Goal: Task Accomplishment & Management: Manage account settings

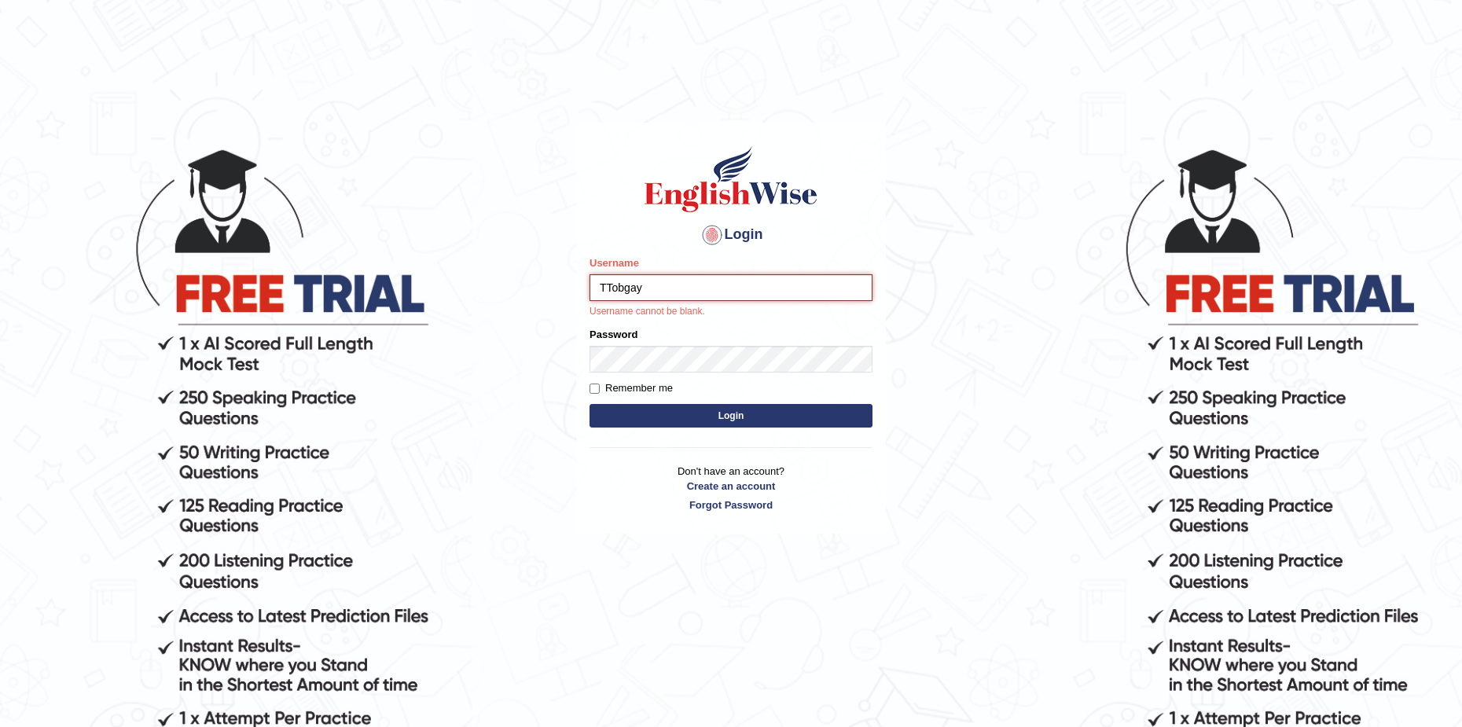
type input "TTobgay"
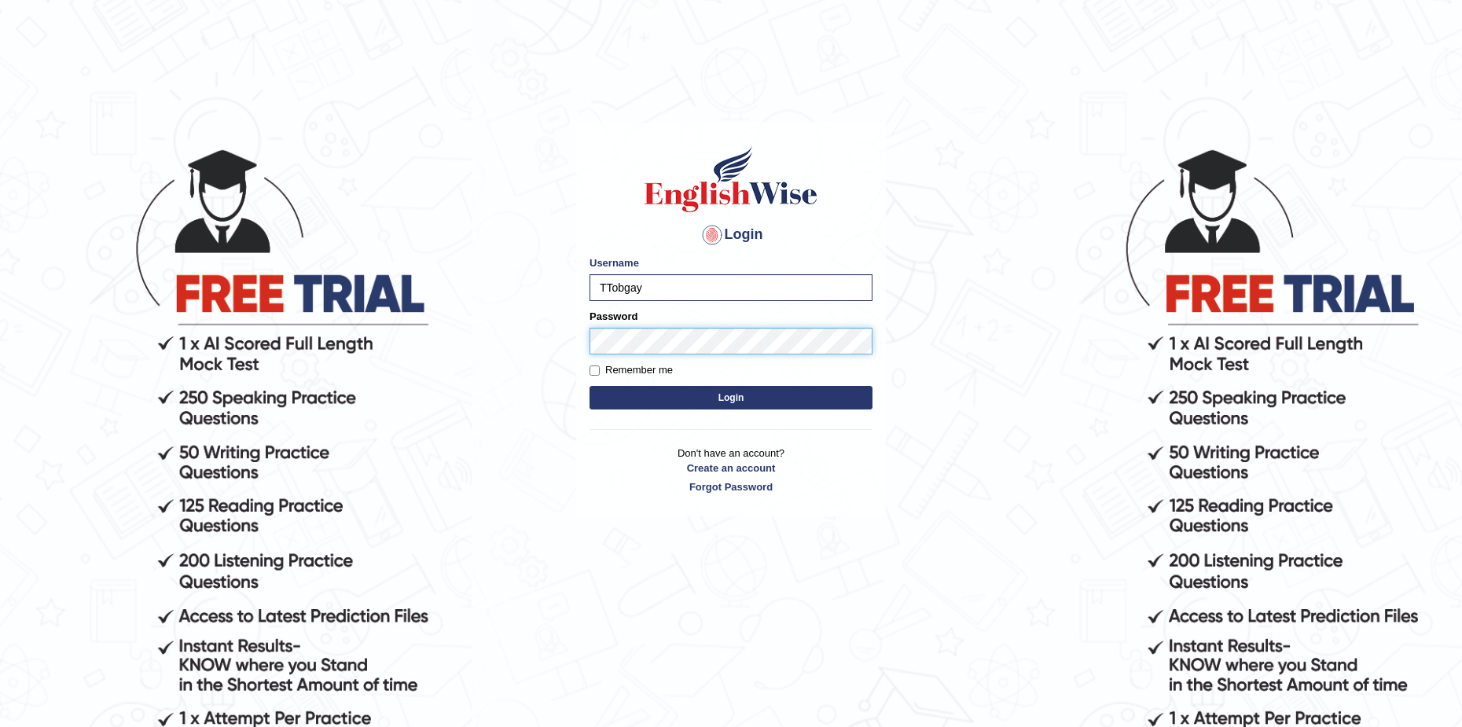
click at [589, 386] on button "Login" at bounding box center [730, 398] width 283 height 24
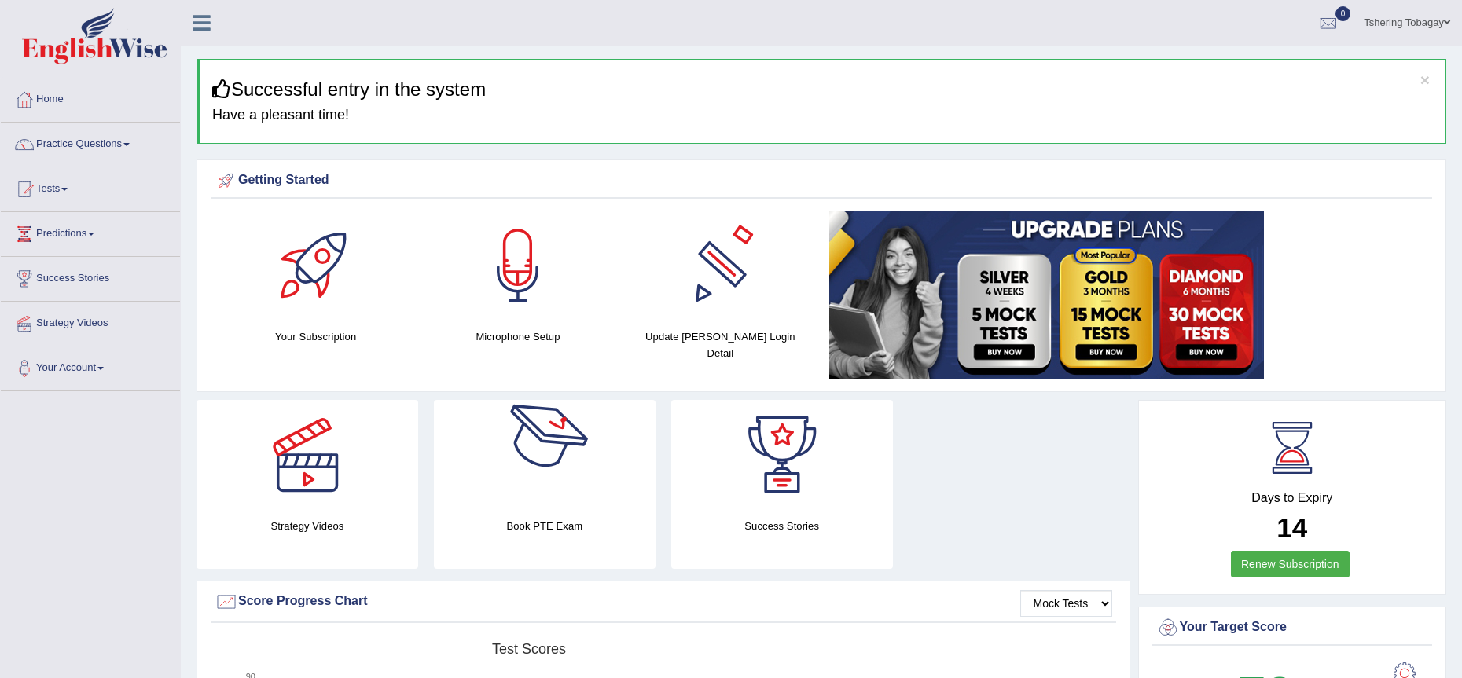
click at [349, 260] on div at bounding box center [316, 266] width 110 height 110
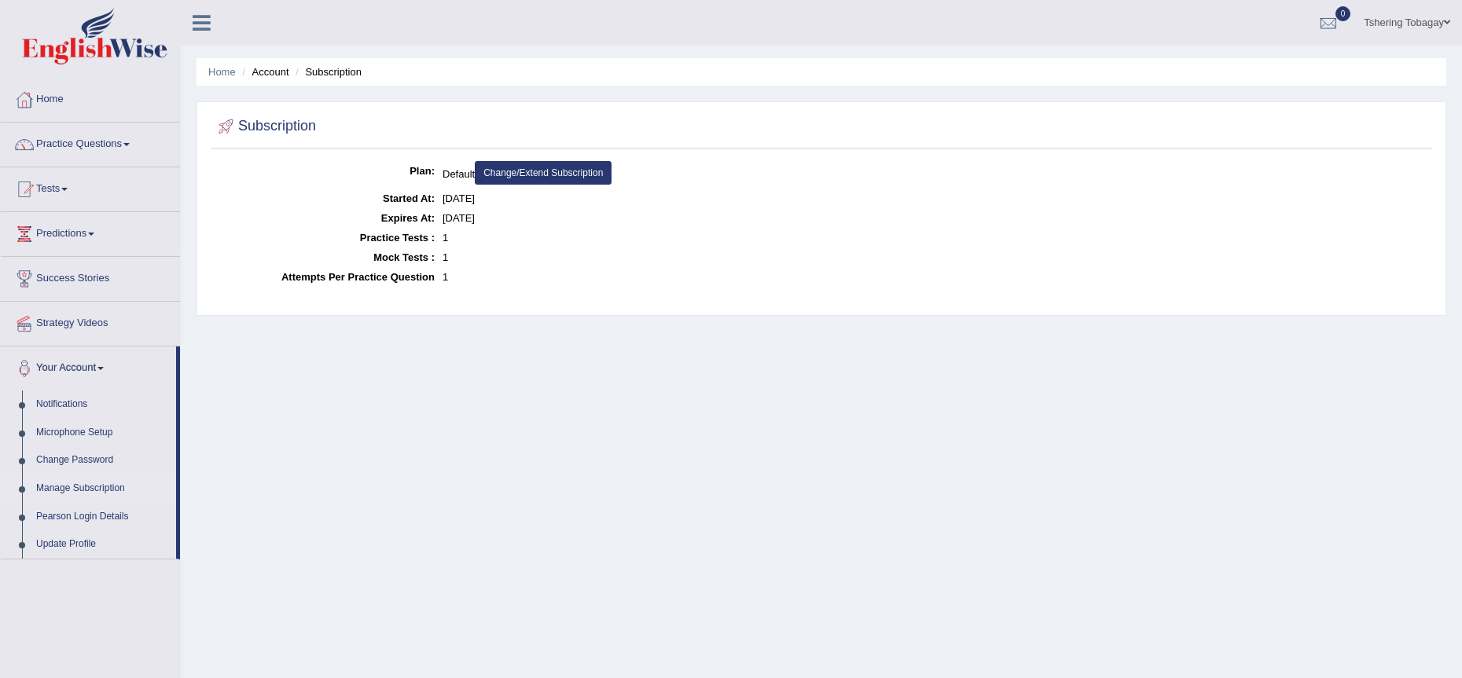
drag, startPoint x: 438, startPoint y: 219, endPoint x: 518, endPoint y: 219, distance: 80.1
click at [518, 219] on dl "Plan: Default Change/Extend Subscription Started At: Oct 9, 2025 Expires At: Oc…" at bounding box center [821, 224] width 1213 height 126
click at [487, 220] on dd "Oct 24, 2025" at bounding box center [934, 218] width 985 height 20
drag, startPoint x: 501, startPoint y: 220, endPoint x: 427, endPoint y: 220, distance: 74.6
click at [427, 220] on dl "Plan: Default Change/Extend Subscription Started At: Oct 9, 2025 Expires At: Oc…" at bounding box center [821, 224] width 1213 height 126
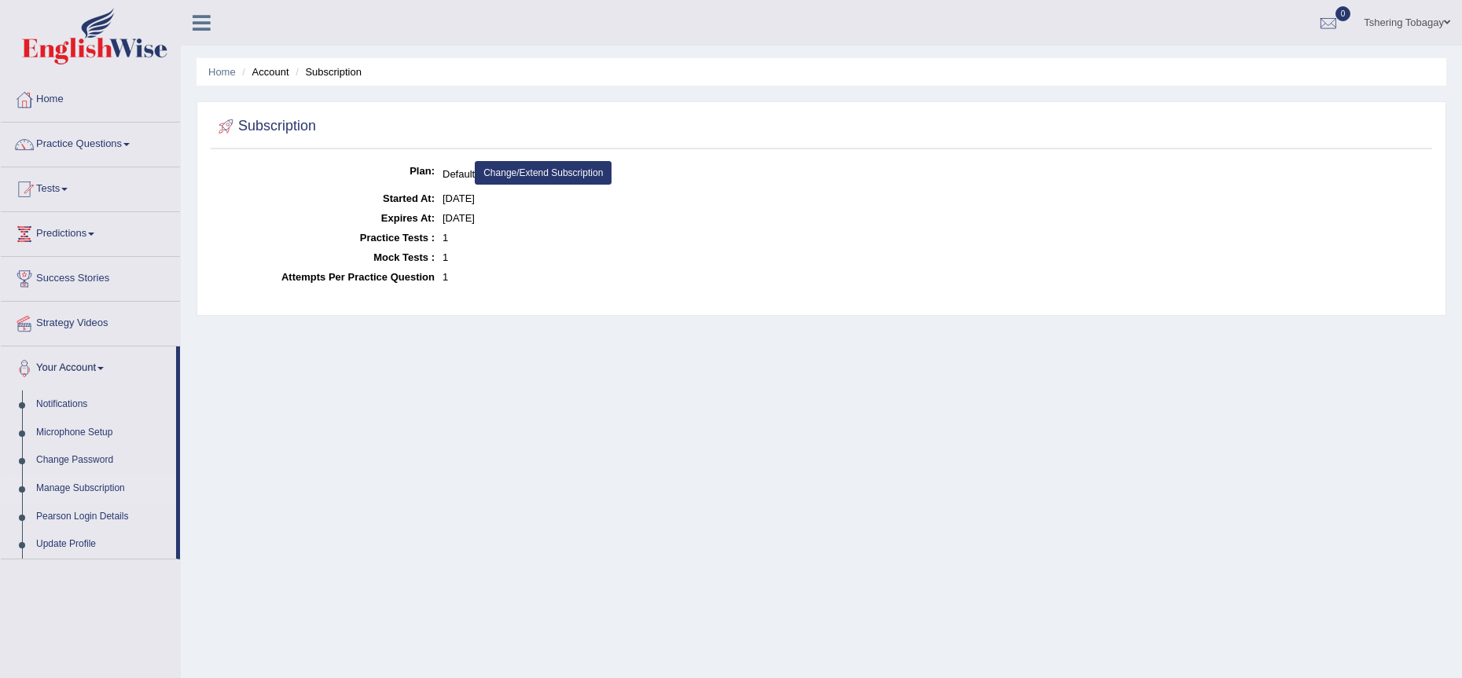
click at [570, 246] on dd "1" at bounding box center [934, 238] width 985 height 20
